Goal: Information Seeking & Learning: Learn about a topic

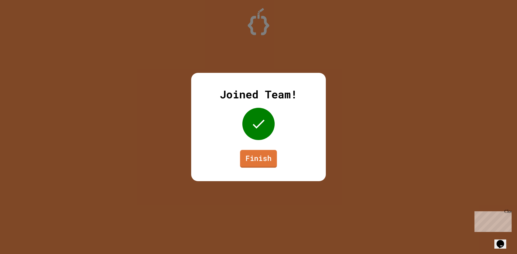
click at [271, 159] on link "Finish" at bounding box center [258, 159] width 37 height 18
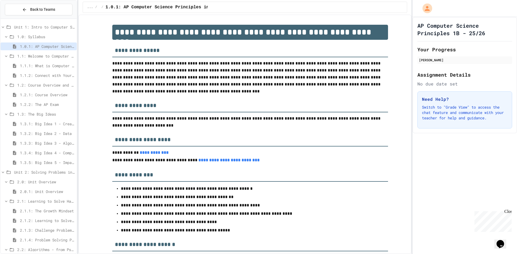
click at [50, 68] on span "1.1.1: What is Computer Science?" at bounding box center [47, 66] width 55 height 6
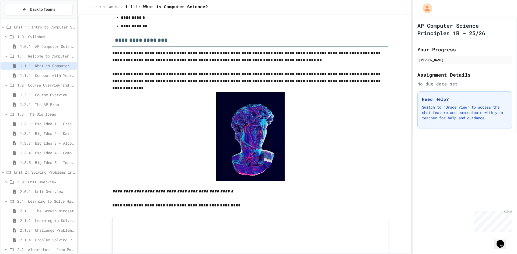
scroll to position [103, 0]
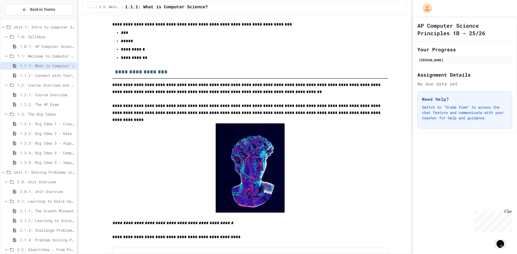
click at [58, 97] on span "1.2.1: Course Overview" at bounding box center [47, 95] width 55 height 6
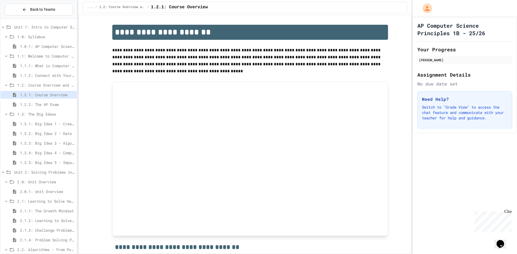
click at [51, 84] on span "1.2: Course Overview and the AP Exam" at bounding box center [45, 85] width 57 height 6
click at [52, 76] on span "1.1.2: Connect with Your World" at bounding box center [47, 76] width 55 height 6
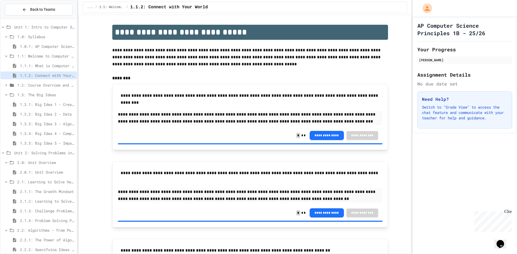
click at [60, 86] on span "1.2: Course Overview and the AP Exam" at bounding box center [45, 85] width 57 height 6
click at [51, 96] on span "1.2.1: Course Overview" at bounding box center [47, 95] width 55 height 6
